Goal: Navigation & Orientation: Find specific page/section

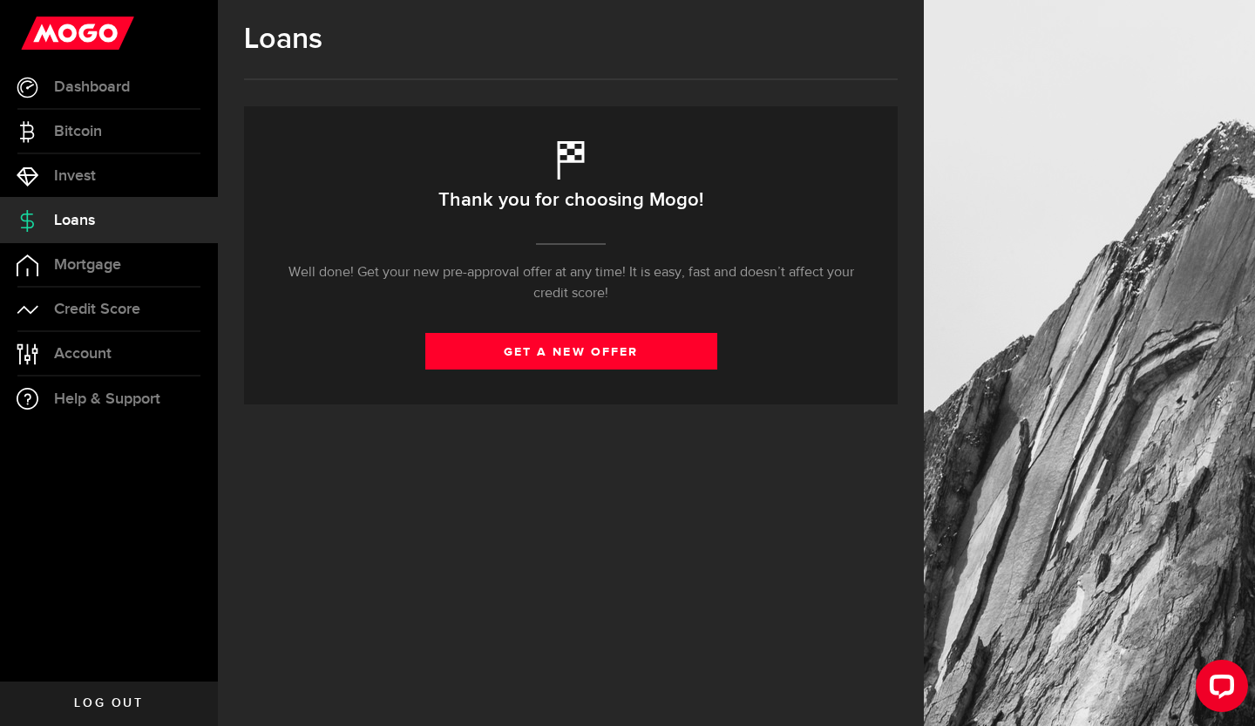
click at [84, 93] on span "Dashboard" at bounding box center [92, 87] width 76 height 16
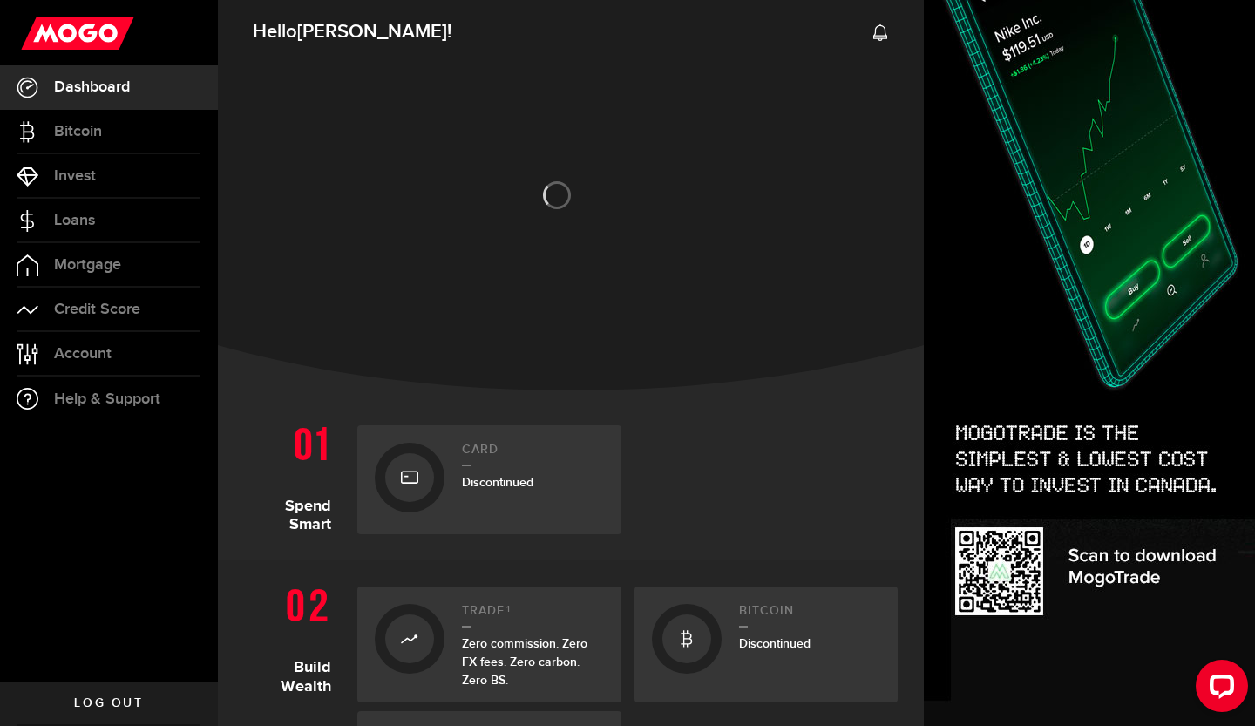
click at [112, 312] on span "Credit Score" at bounding box center [97, 310] width 86 height 16
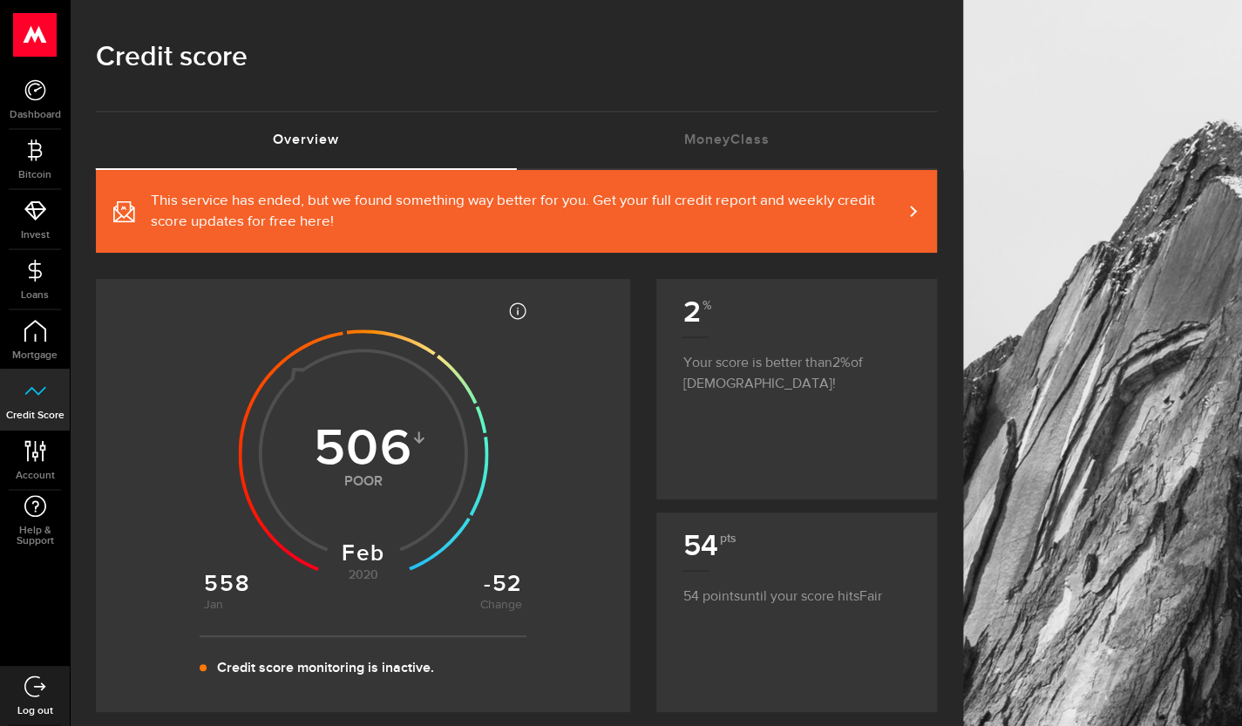
click at [70, 290] on span "Loans" at bounding box center [35, 295] width 70 height 10
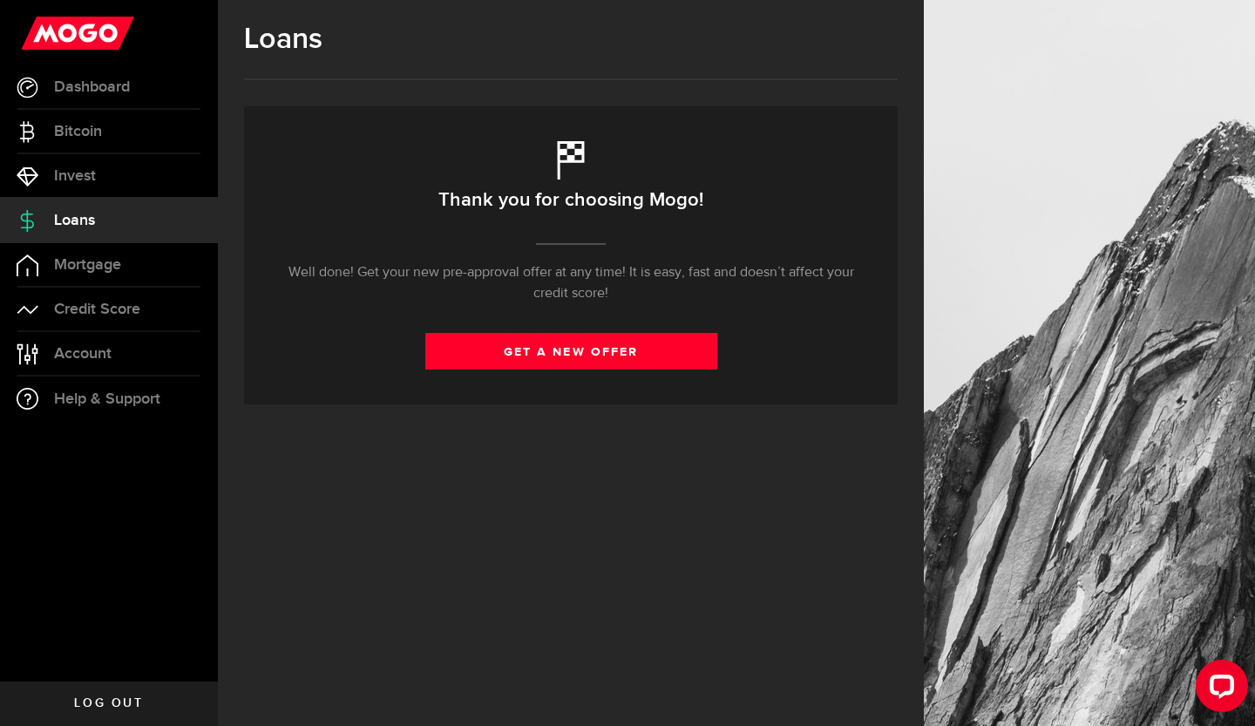
click at [83, 81] on span "Dashboard" at bounding box center [92, 87] width 76 height 16
